Goal: Information Seeking & Learning: Learn about a topic

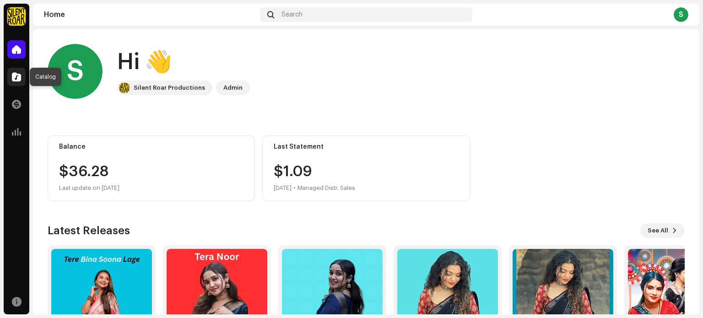
click at [15, 81] on span at bounding box center [16, 76] width 9 height 7
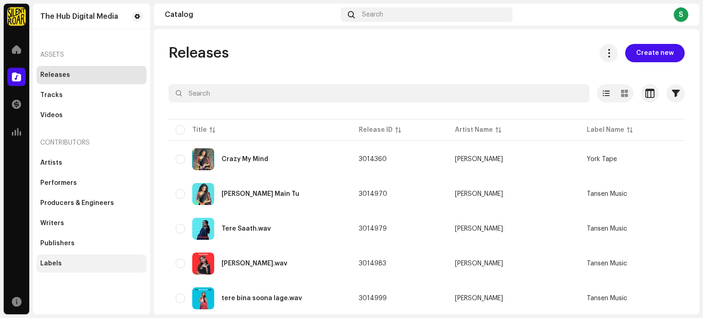
click at [61, 260] on div "Labels" at bounding box center [91, 263] width 103 height 7
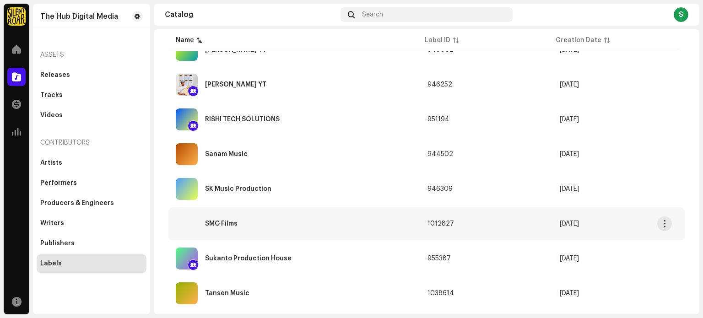
scroll to position [423, 0]
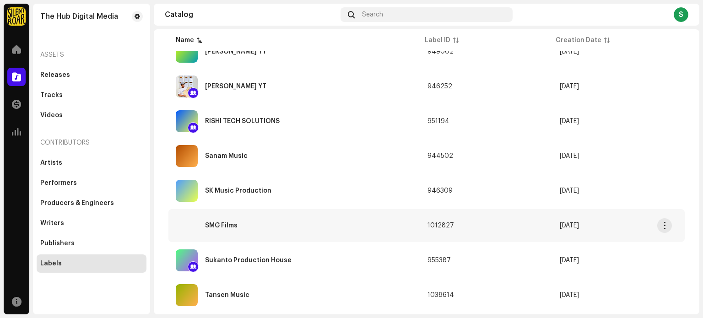
click at [355, 225] on div "SMG Films" at bounding box center [294, 226] width 237 height 22
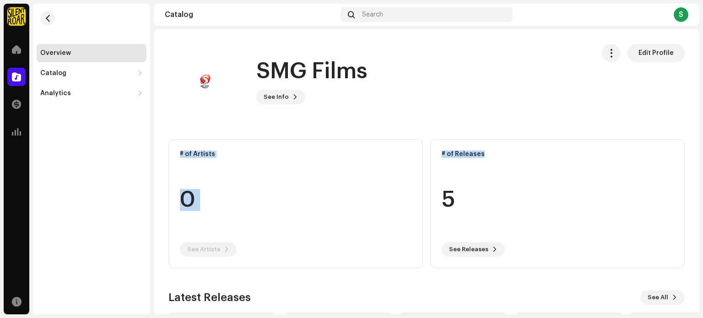
drag, startPoint x: 701, startPoint y: 91, endPoint x: 701, endPoint y: 126, distance: 35.2
click at [701, 126] on div "The Hub Digital Media Home Catalog Transactions Analytics Resources Overview Ca…" at bounding box center [351, 159] width 703 height 318
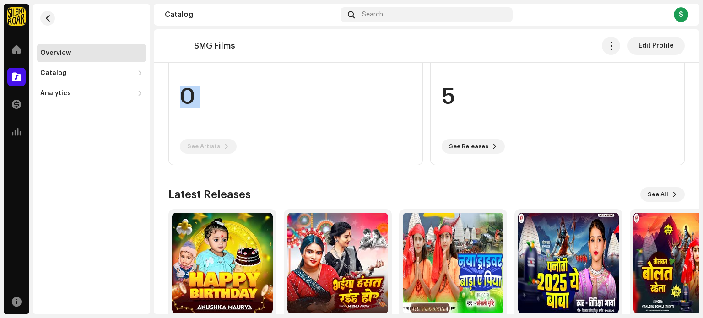
scroll to position [102, 0]
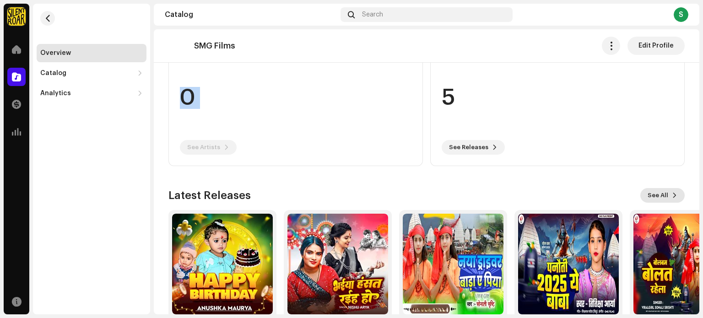
click at [663, 193] on button "See All" at bounding box center [662, 195] width 44 height 15
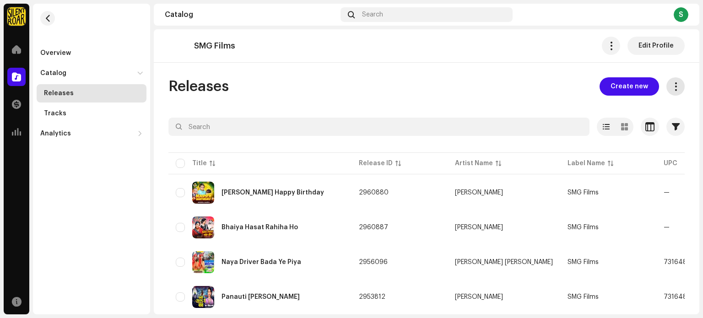
click at [666, 81] on button at bounding box center [675, 86] width 18 height 18
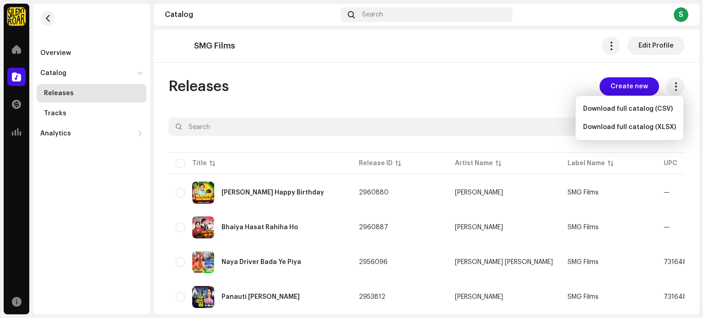
click at [489, 90] on div "Releases Create new" at bounding box center [426, 86] width 516 height 18
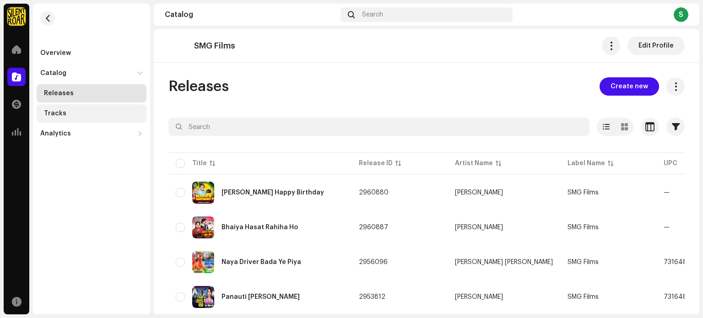
click at [57, 113] on div "Tracks" at bounding box center [55, 113] width 22 height 7
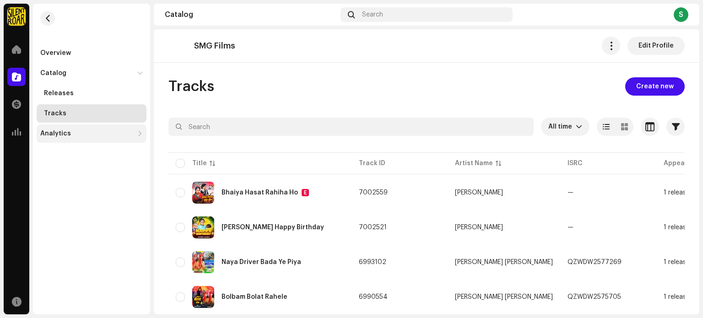
click at [55, 131] on div "Analytics" at bounding box center [55, 133] width 31 height 7
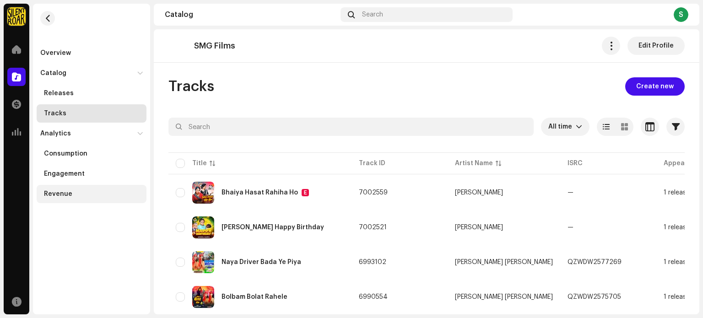
click at [54, 192] on div "Revenue" at bounding box center [58, 193] width 28 height 7
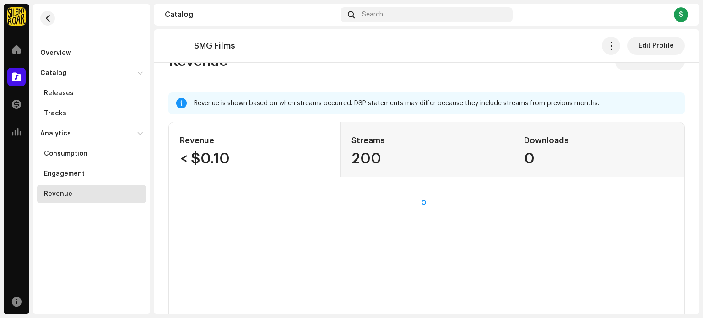
scroll to position [13, 0]
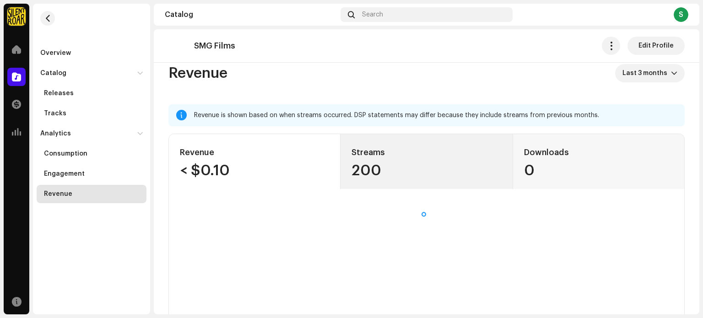
click at [473, 170] on div "200" at bounding box center [426, 170] width 150 height 15
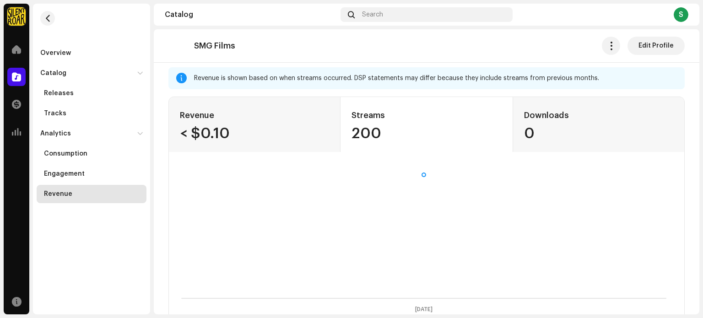
scroll to position [41, 0]
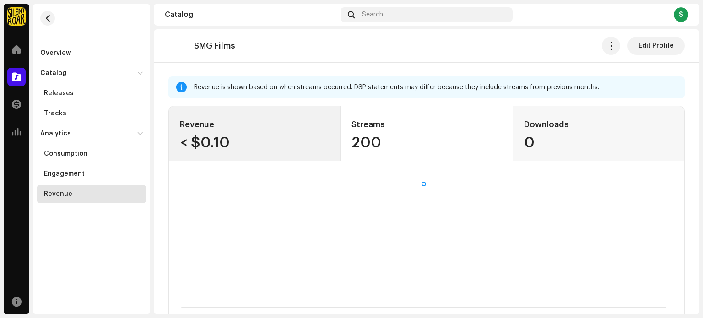
click at [286, 135] on div "< $0.10" at bounding box center [254, 142] width 149 height 15
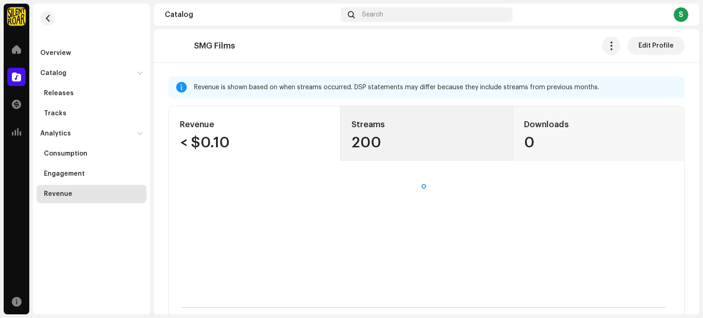
click at [457, 147] on div "200" at bounding box center [426, 142] width 150 height 15
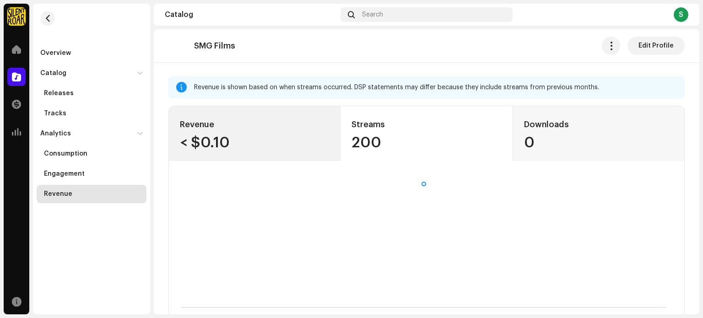
click at [310, 135] on div "< $0.10" at bounding box center [254, 142] width 149 height 15
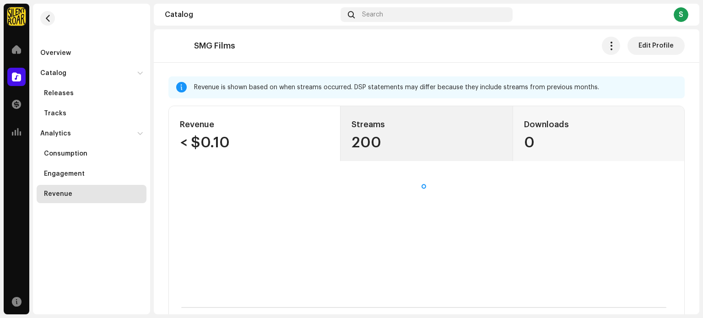
click at [386, 134] on div "Streams 200" at bounding box center [426, 133] width 172 height 55
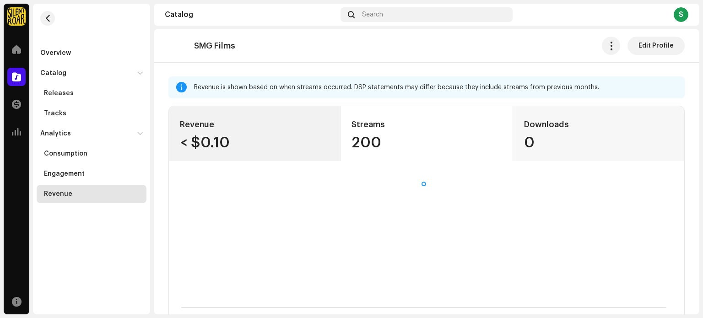
click at [260, 119] on div "Revenue" at bounding box center [254, 124] width 149 height 15
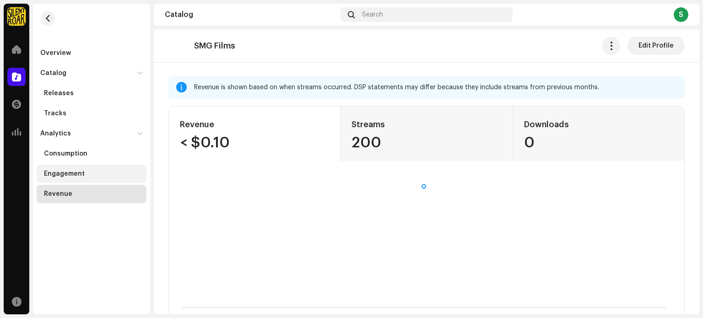
click at [109, 167] on div "Engagement" at bounding box center [92, 174] width 110 height 18
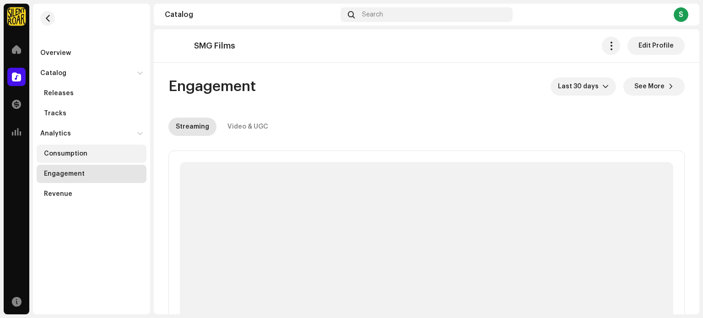
click at [89, 155] on div "Consumption" at bounding box center [93, 153] width 99 height 7
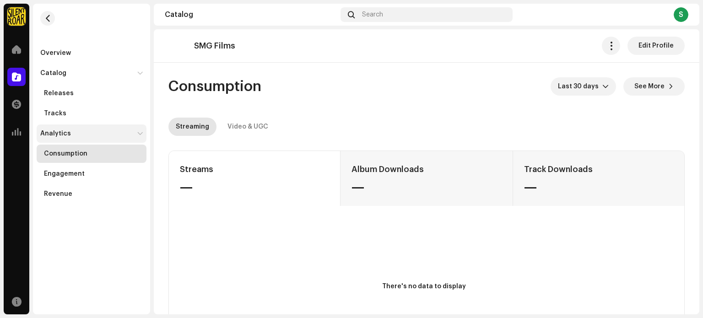
click at [88, 136] on div "Analytics" at bounding box center [86, 133] width 93 height 7
click at [79, 118] on div "Tracks" at bounding box center [92, 113] width 110 height 18
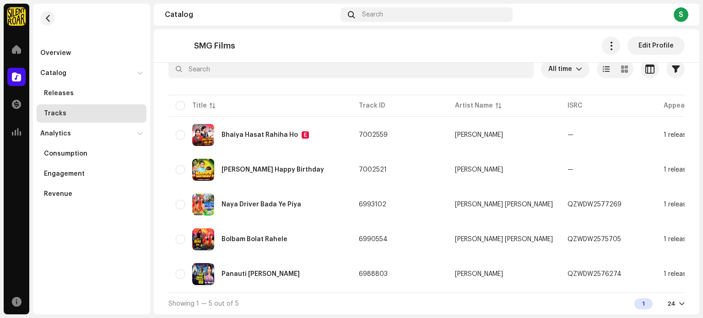
scroll to position [61, 0]
click at [664, 236] on div "1 release" at bounding box center [677, 239] width 26 height 6
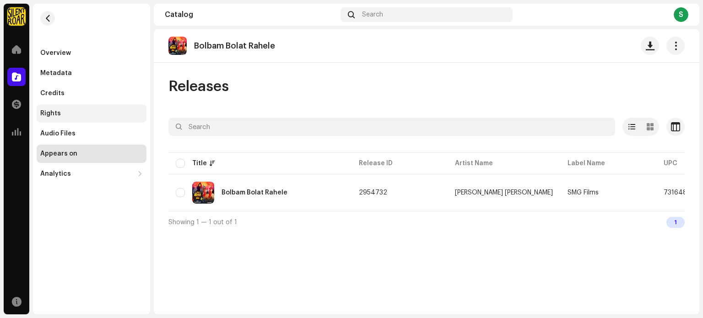
click at [71, 119] on div "Rights" at bounding box center [92, 113] width 110 height 18
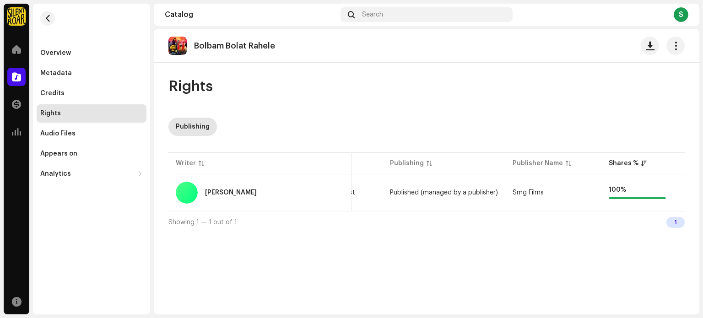
scroll to position [0, 77]
click at [597, 194] on div "100 %" at bounding box center [625, 192] width 57 height 13
click at [625, 165] on div "Shares %" at bounding box center [637, 163] width 81 height 9
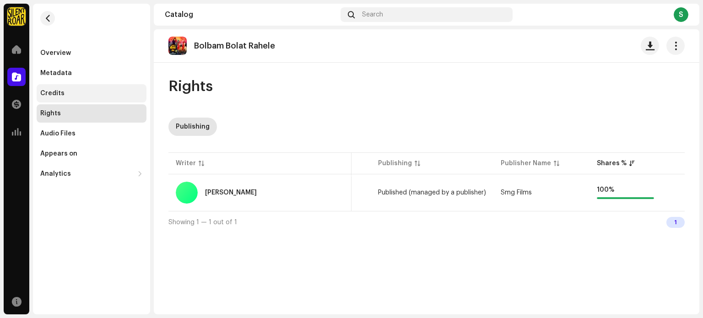
click at [60, 91] on div "Credits" at bounding box center [52, 93] width 24 height 7
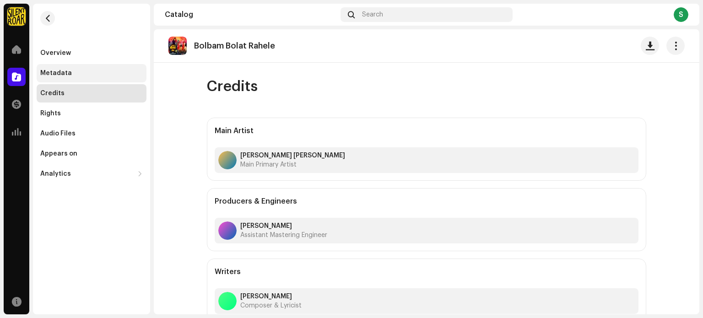
click at [76, 77] on div "Metadata" at bounding box center [92, 73] width 110 height 18
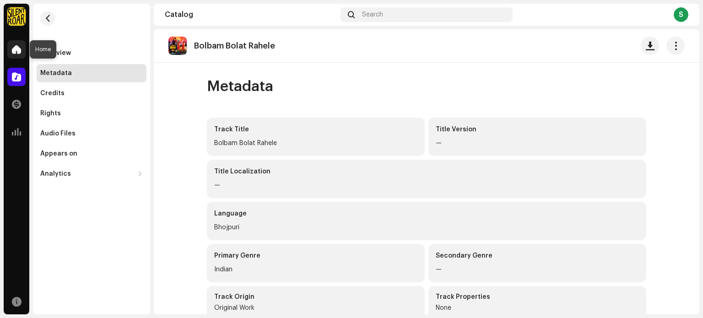
click at [21, 49] on div at bounding box center [16, 49] width 18 height 18
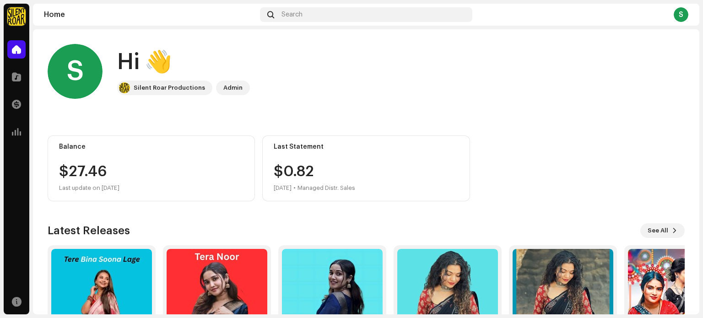
click at [229, 86] on div "Admin" at bounding box center [232, 87] width 19 height 11
click at [680, 19] on div "S" at bounding box center [681, 14] width 15 height 15
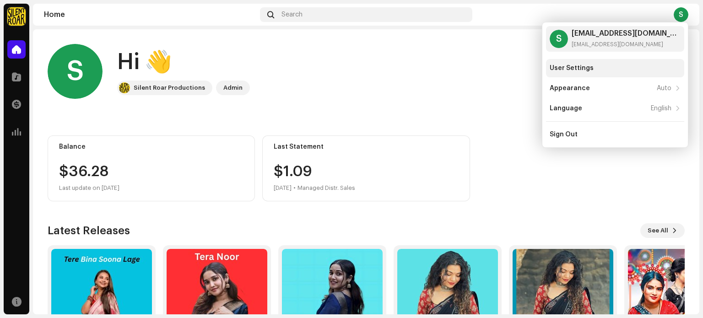
click at [637, 66] on div "User Settings" at bounding box center [615, 68] width 131 height 7
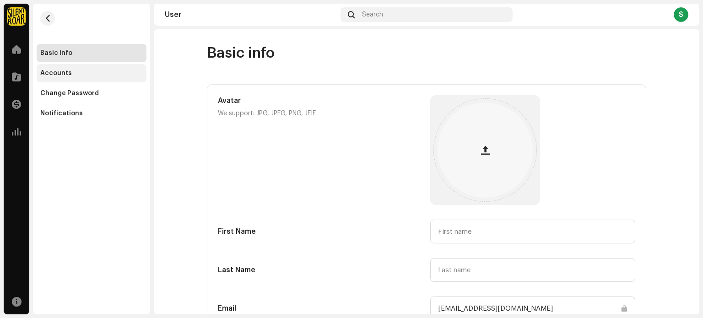
click at [59, 71] on div "Accounts" at bounding box center [56, 73] width 32 height 7
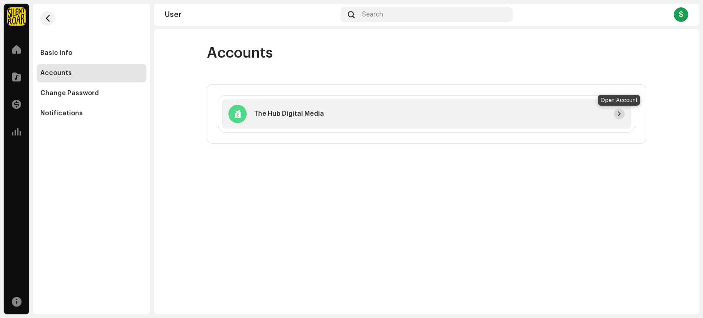
click at [618, 113] on span "button" at bounding box center [618, 113] width 5 height 7
click at [240, 116] on div at bounding box center [237, 114] width 18 height 18
click at [85, 49] on div "Basic Info" at bounding box center [92, 53] width 110 height 18
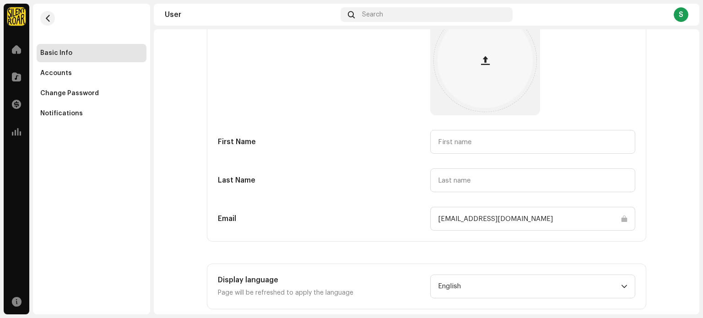
scroll to position [106, 0]
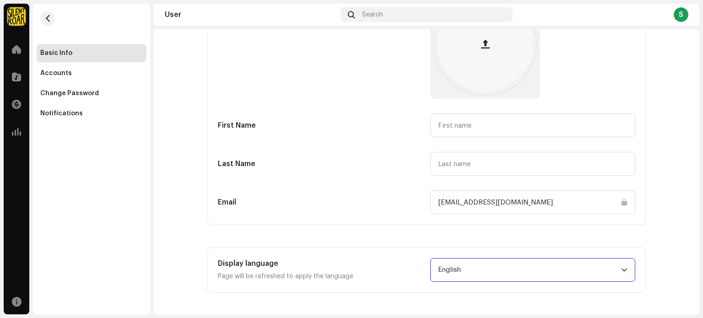
click at [526, 271] on span "English" at bounding box center [529, 270] width 183 height 23
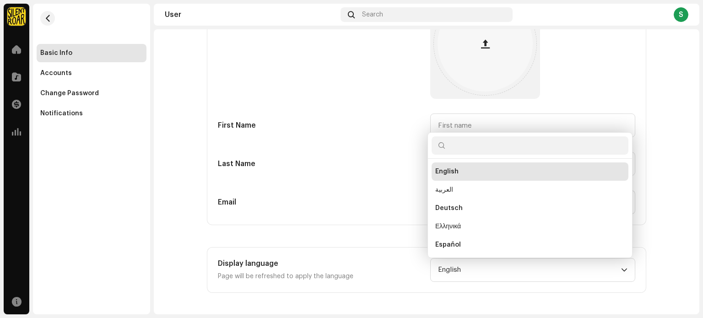
scroll to position [15, 0]
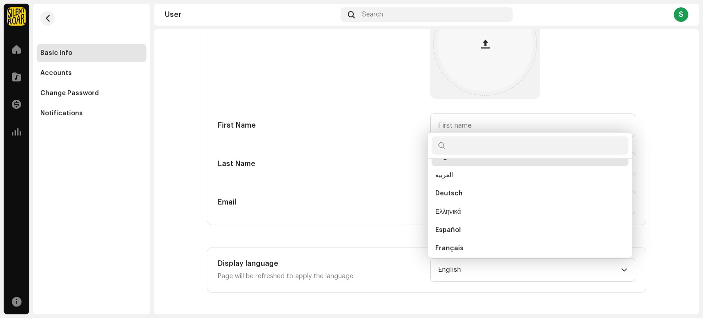
click at [421, 196] on div "Email smgfilmssasaram@gmail.com" at bounding box center [426, 202] width 417 height 24
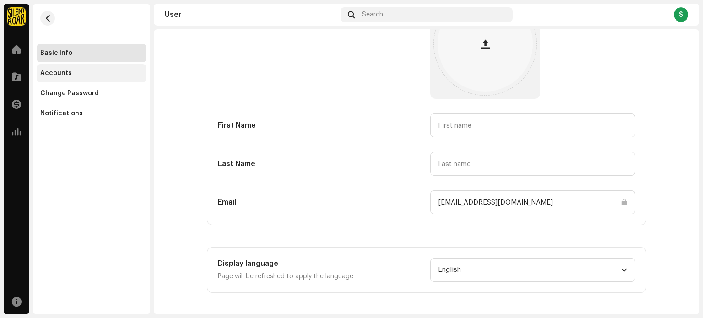
click at [75, 77] on div "Accounts" at bounding box center [92, 73] width 110 height 18
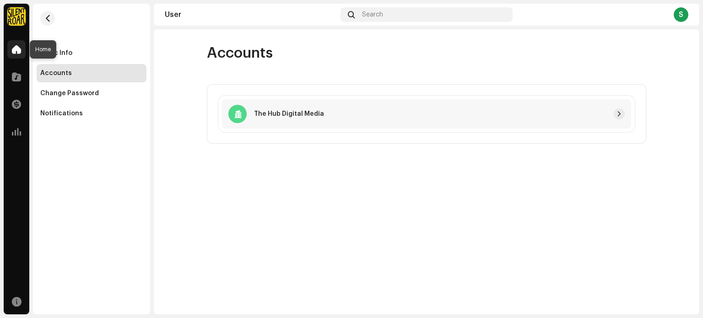
click at [16, 48] on span at bounding box center [16, 49] width 9 height 7
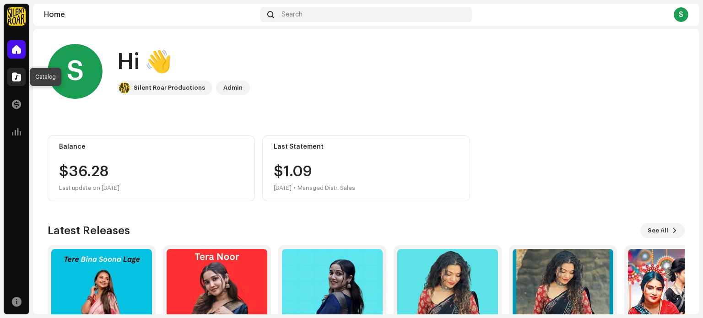
click at [16, 73] on span at bounding box center [16, 76] width 9 height 7
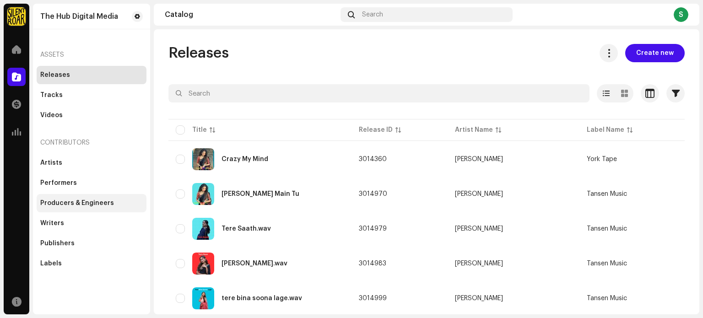
click at [81, 196] on div "Producers & Engineers" at bounding box center [92, 203] width 110 height 18
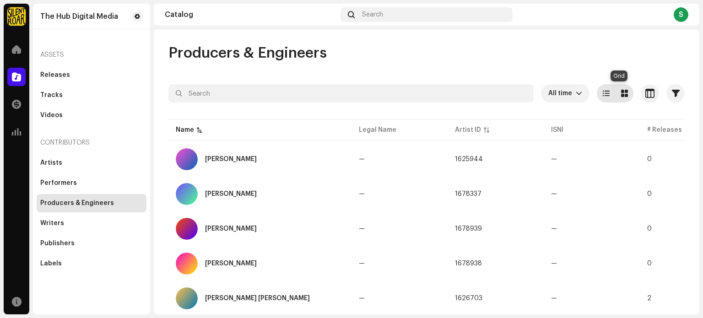
click at [621, 94] on span at bounding box center [624, 93] width 7 height 7
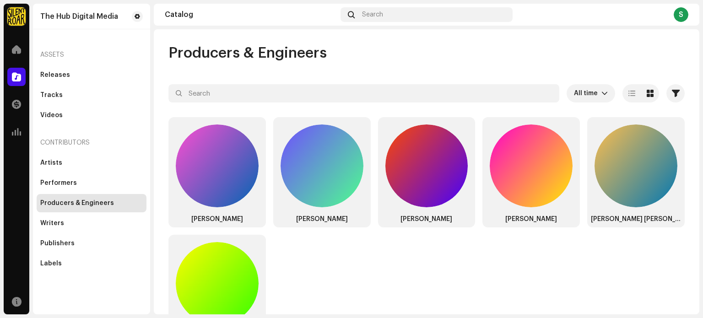
drag, startPoint x: 701, startPoint y: 106, endPoint x: 694, endPoint y: 89, distance: 18.0
click at [694, 89] on div "The Hub Digital Media Home Catalog Transactions Analytics Resources The Hub Dig…" at bounding box center [351, 159] width 703 height 318
click at [57, 246] on div "Publishers" at bounding box center [57, 243] width 34 height 7
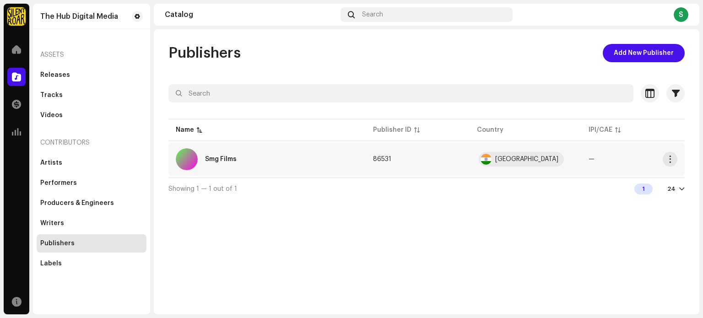
click at [324, 162] on div "Smg Films" at bounding box center [267, 159] width 183 height 22
click at [124, 200] on div "Producers & Engineers" at bounding box center [91, 203] width 103 height 7
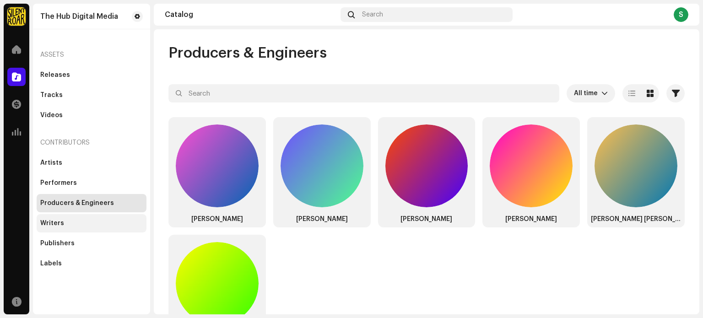
click at [84, 221] on div "Writers" at bounding box center [91, 223] width 103 height 7
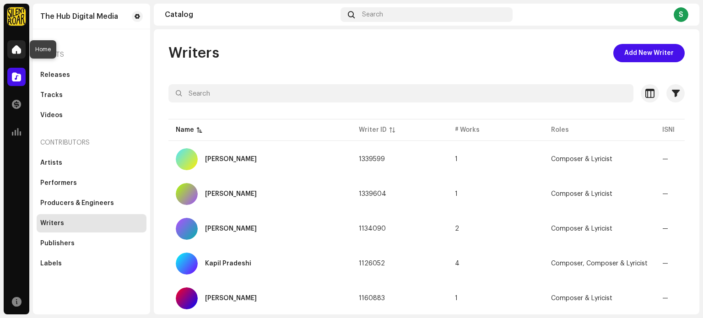
click at [18, 48] on span at bounding box center [16, 49] width 9 height 7
